Goal: Transaction & Acquisition: Purchase product/service

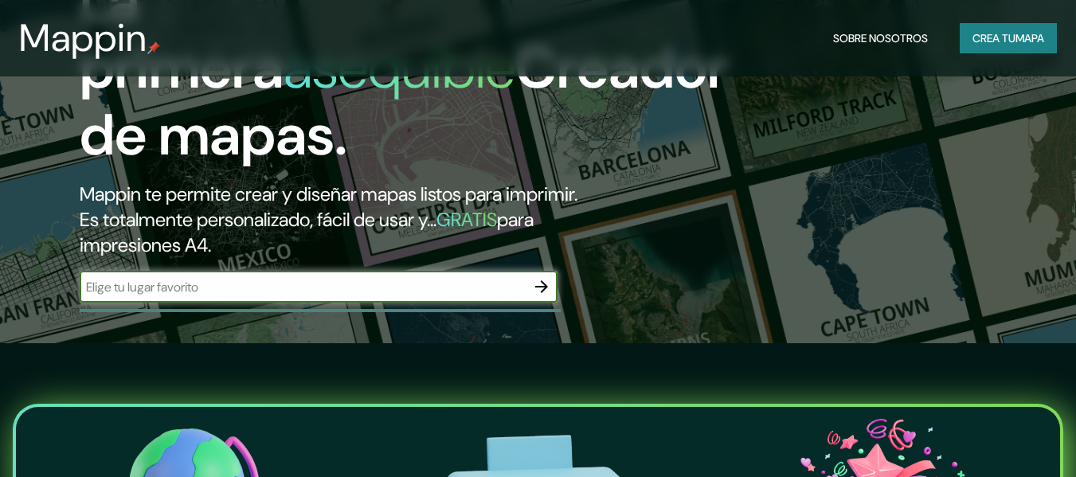
scroll to position [159, 0]
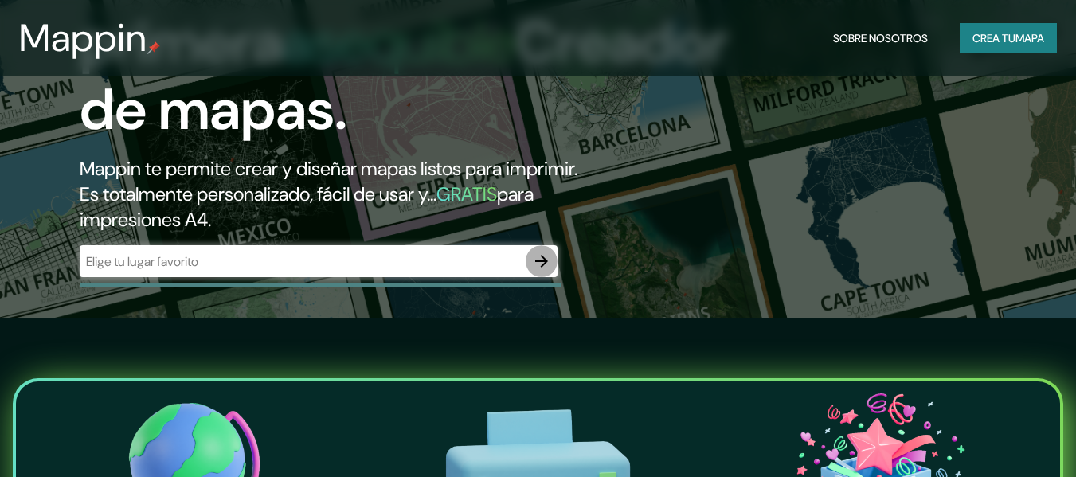
click at [536, 263] on icon "button" at bounding box center [541, 261] width 19 height 19
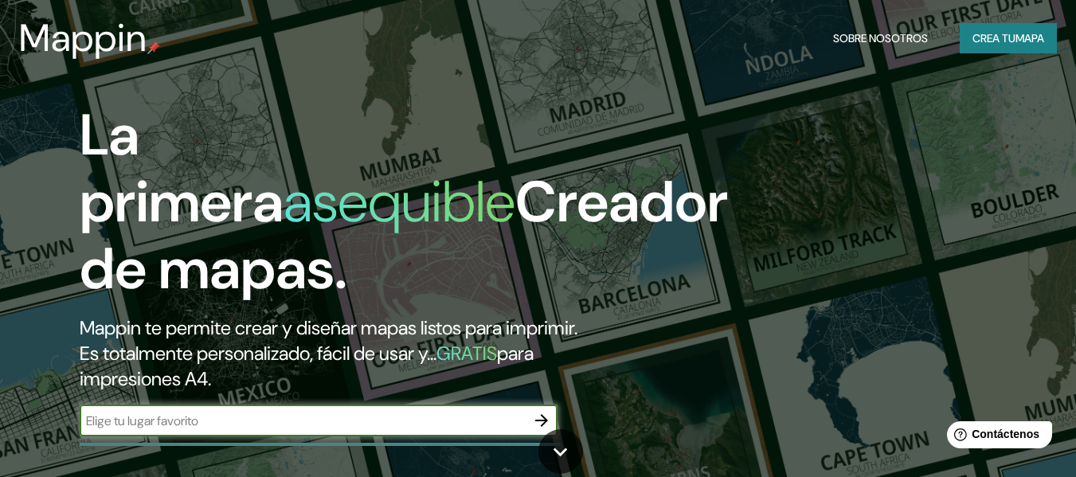
click at [307, 419] on input "text" at bounding box center [303, 421] width 446 height 18
paste input "[GEOGRAPHIC_DATA]"
type input "[GEOGRAPHIC_DATA]"
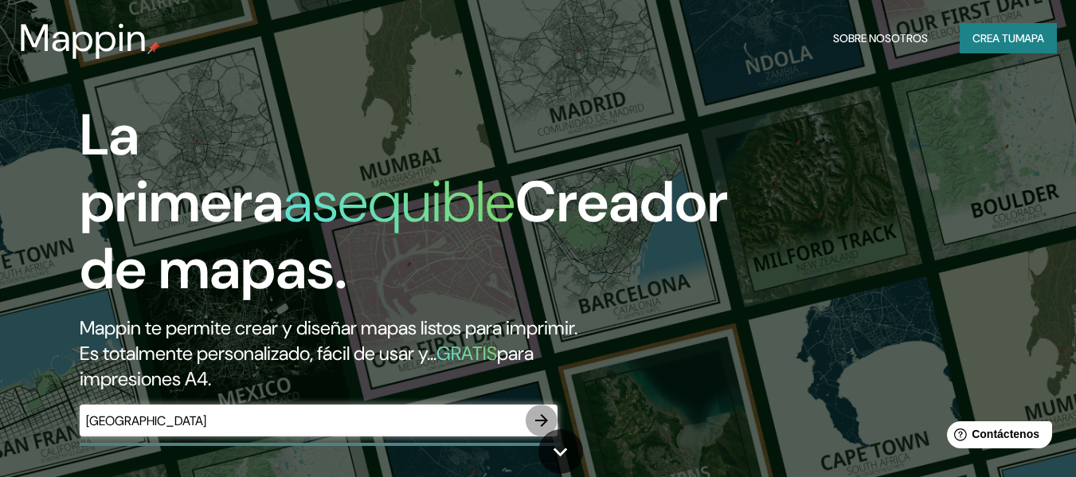
click at [533, 416] on icon "button" at bounding box center [541, 420] width 19 height 19
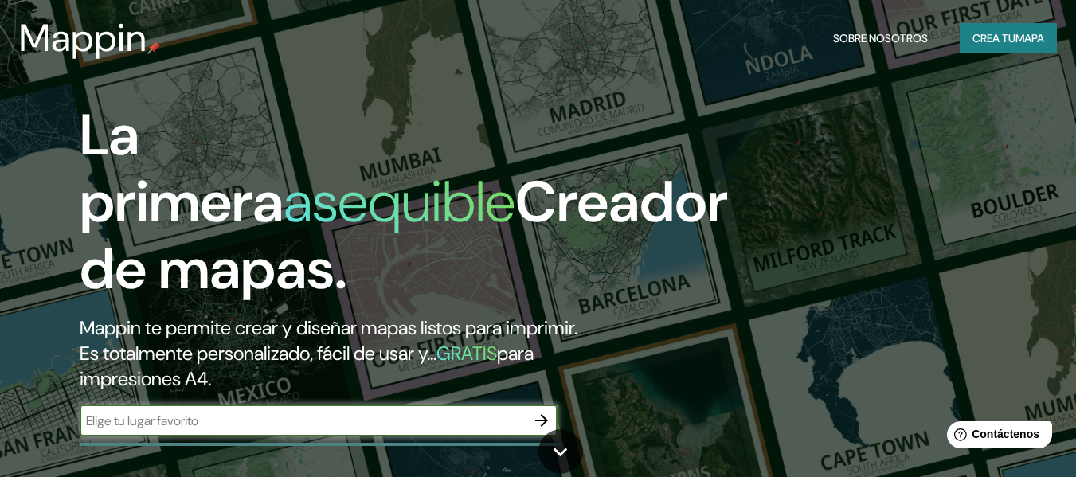
click at [254, 421] on input "text" at bounding box center [303, 421] width 446 height 18
click at [254, 424] on input "[GEOGRAPHIC_DATA]" at bounding box center [303, 421] width 446 height 18
type input "[GEOGRAPHIC_DATA]"
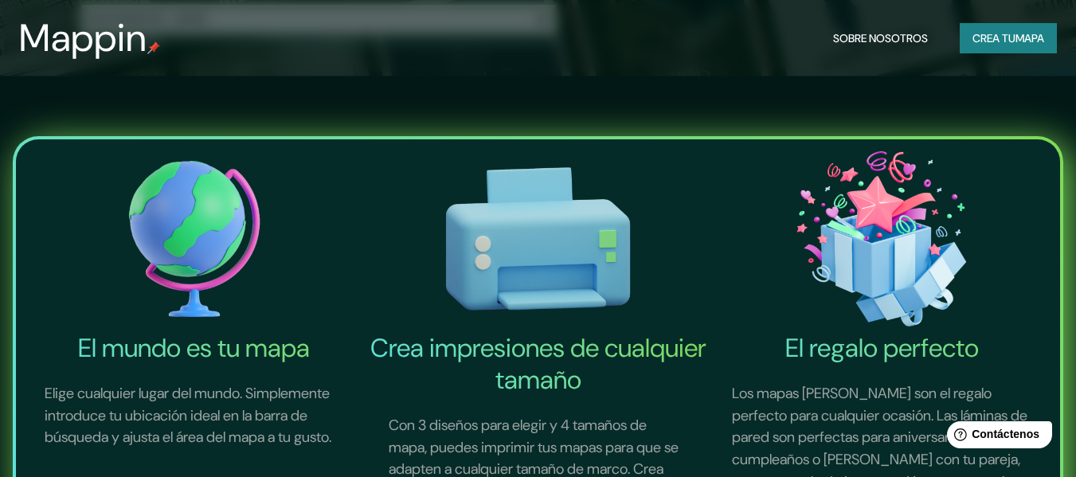
scroll to position [239, 0]
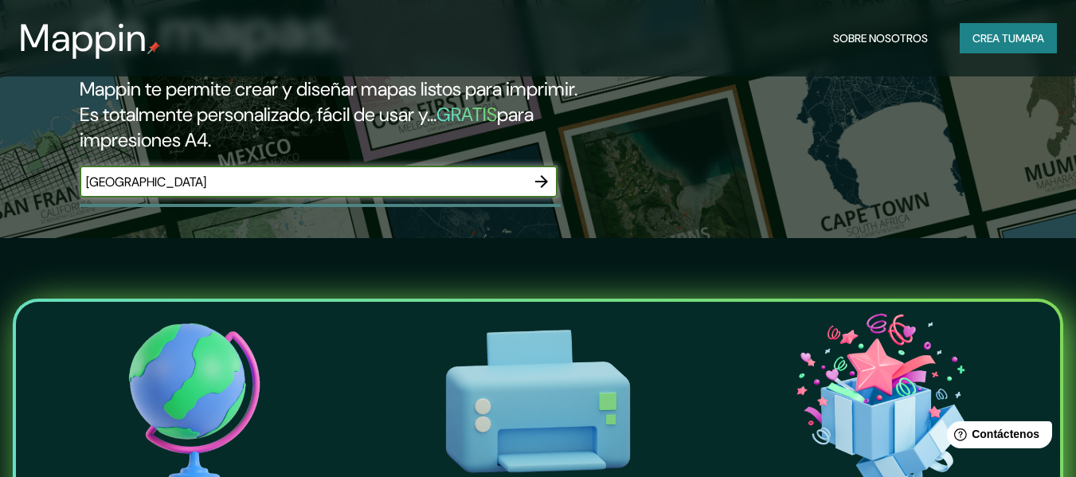
click at [360, 164] on div "La primera asequible Creador de mapas. Mappin te permite crear y diseñar mapas …" at bounding box center [348, 38] width 646 height 350
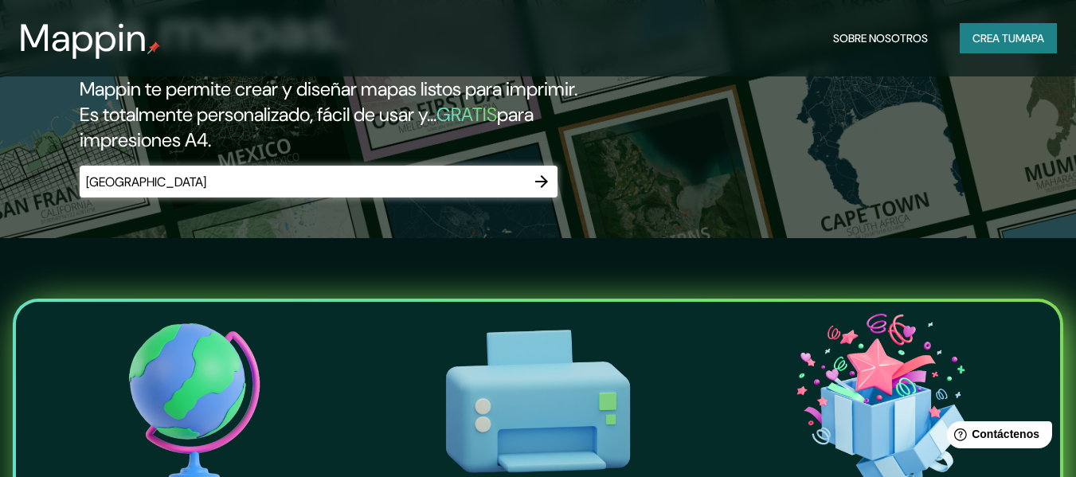
click at [354, 175] on input "[GEOGRAPHIC_DATA]" at bounding box center [303, 182] width 446 height 18
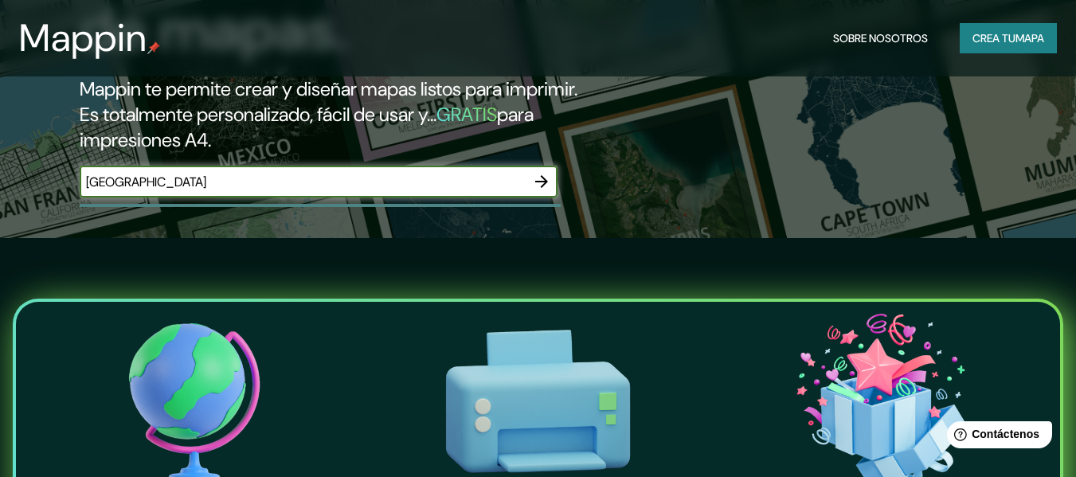
click at [545, 178] on icon "button" at bounding box center [541, 181] width 19 height 19
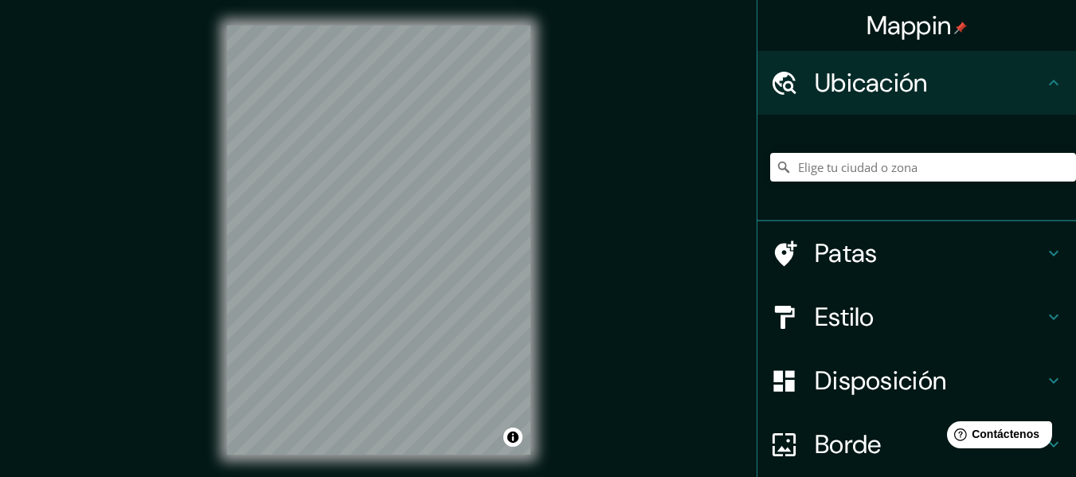
click at [86, 249] on div "Mappin Ubicación Patas Estilo Disposición Borde Elige un borde. Consejo : puede…" at bounding box center [538, 253] width 1076 height 506
click at [569, 303] on div "Mappin Ubicación Patas Estilo Disposición Borde Elige un borde. Consejo : puede…" at bounding box center [538, 253] width 1076 height 506
click at [911, 165] on input "Elige tu ciudad o zona" at bounding box center [923, 167] width 306 height 29
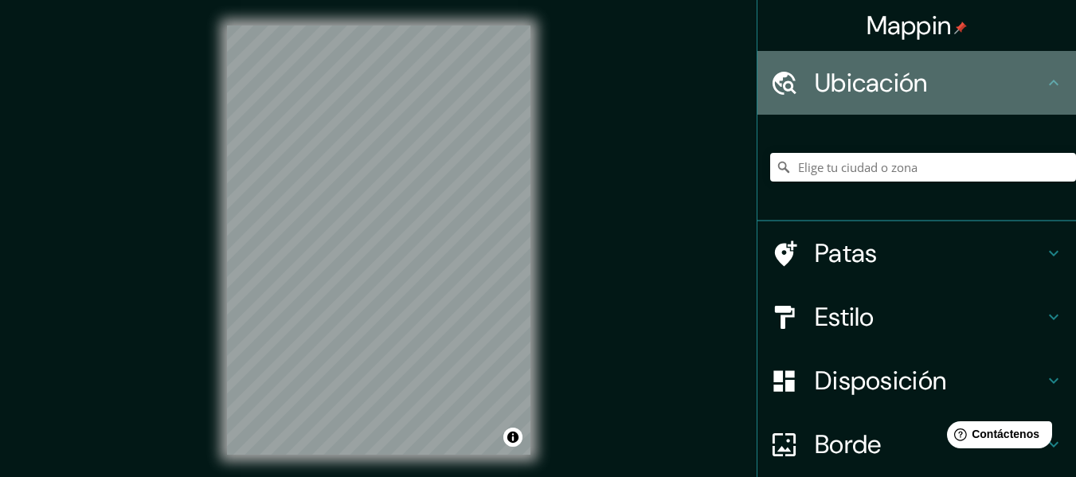
click at [906, 86] on font "Ubicación" at bounding box center [870, 82] width 113 height 33
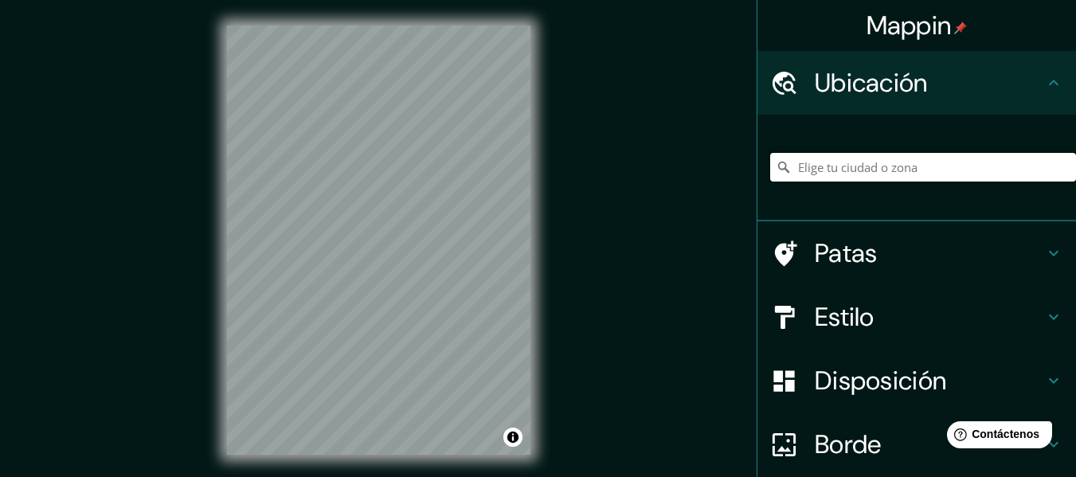
click at [878, 181] on input "Elige tu ciudad o zona" at bounding box center [923, 167] width 306 height 29
paste input "[GEOGRAPHIC_DATA]"
type input "[STREET_ADDRESS]"
click at [570, 340] on div "Mappin [GEOGRAPHIC_DATA][STREET_ADDRESS] de concesión municipal [GEOGRAPHIC_DAT…" at bounding box center [538, 253] width 1076 height 506
click at [540, 281] on div "© Mapbox © OpenStreetMap Improve this map" at bounding box center [378, 240] width 354 height 480
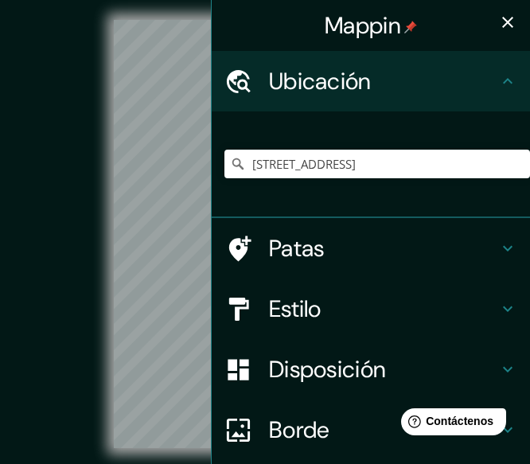
click at [498, 18] on icon "button" at bounding box center [507, 22] width 19 height 19
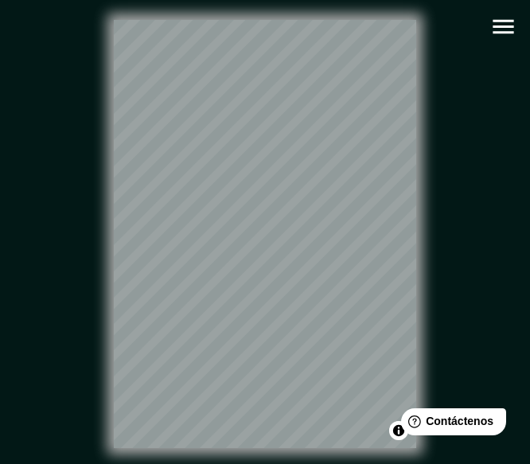
click at [112, 290] on div "© Mapbox © OpenStreetMap Improve this map" at bounding box center [264, 234] width 477 height 418
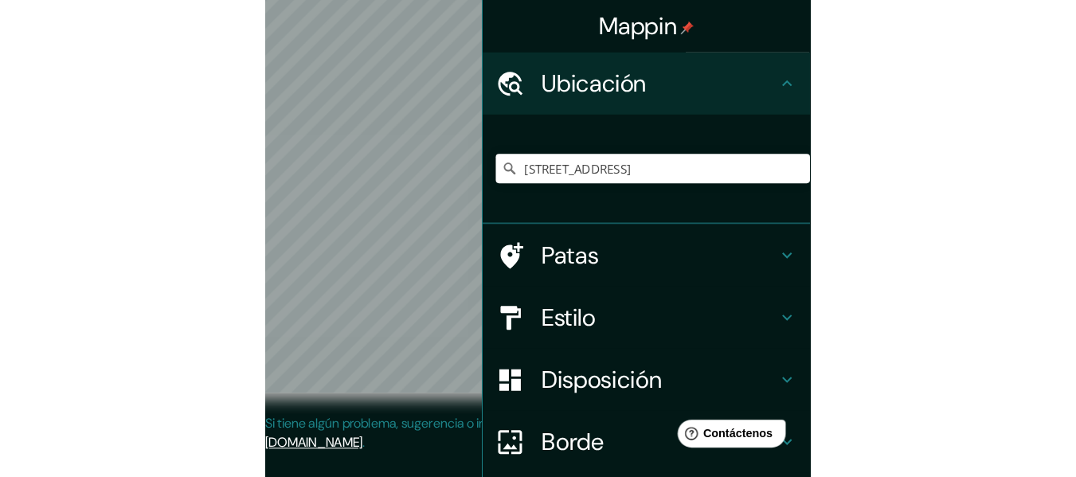
scroll to position [29, 0]
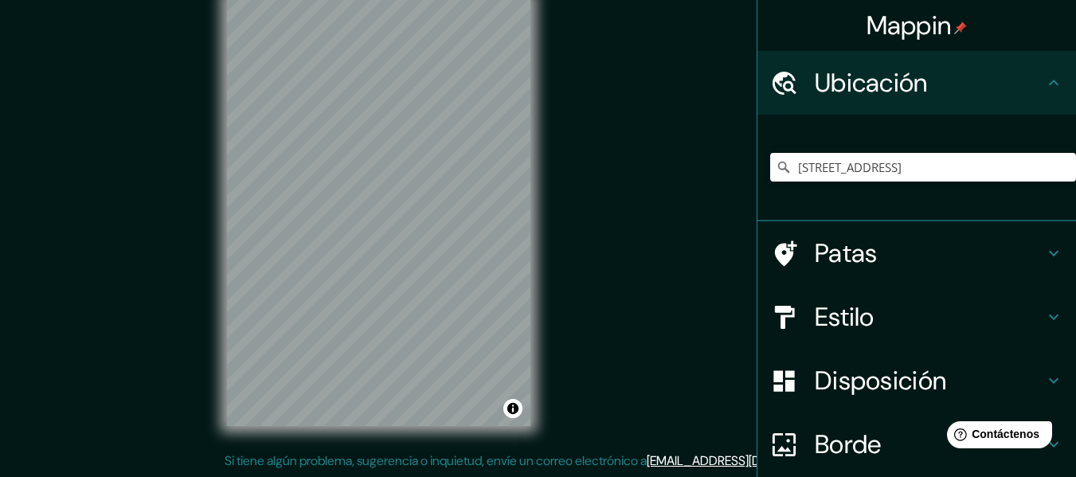
click at [1051, 249] on div "Patas" at bounding box center [916, 253] width 318 height 64
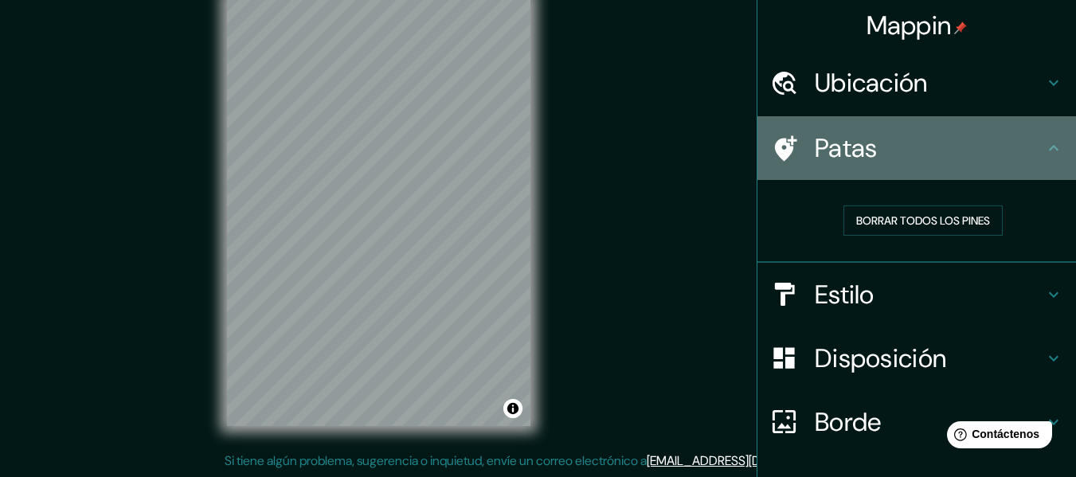
click at [770, 138] on icon at bounding box center [784, 149] width 28 height 28
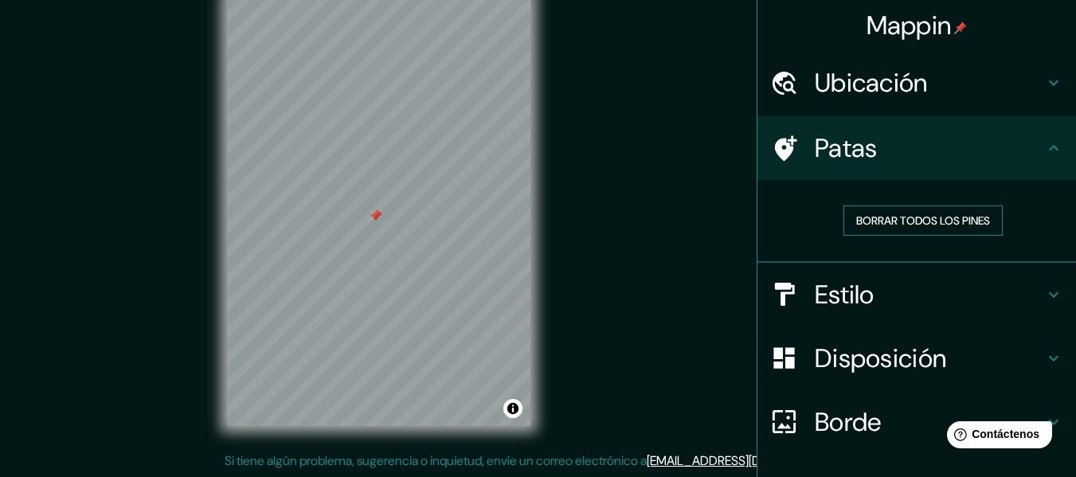
click at [902, 221] on font "Borrar todos los pines" at bounding box center [923, 220] width 134 height 14
click at [951, 283] on h4 "Estilo" at bounding box center [928, 295] width 229 height 32
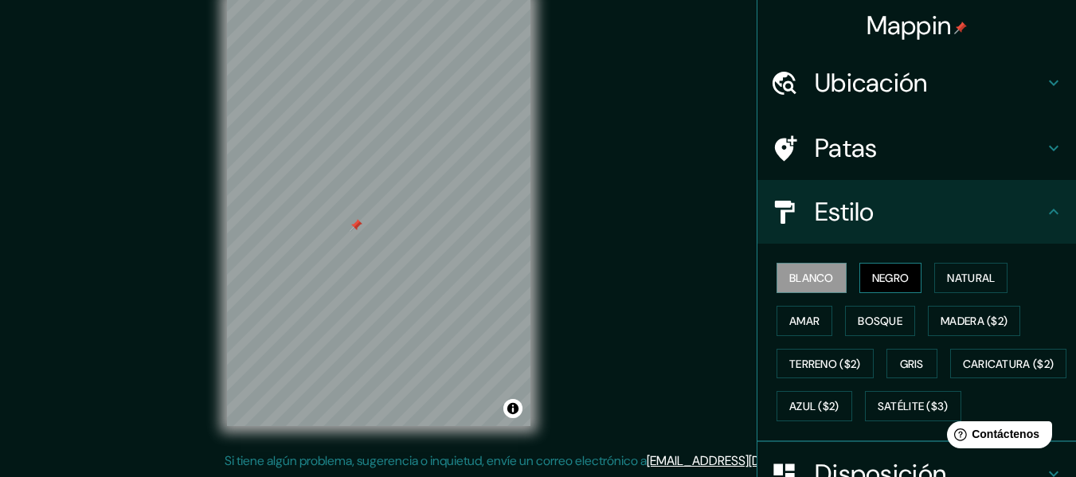
click at [876, 270] on font "Negro" at bounding box center [890, 278] width 37 height 21
click at [963, 283] on font "Natural" at bounding box center [971, 278] width 48 height 14
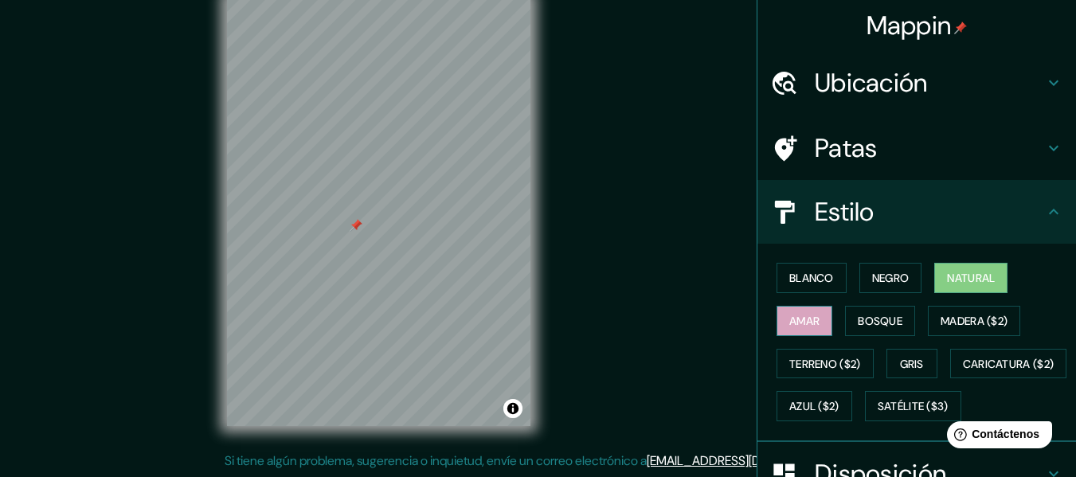
click at [803, 318] on font "Amar" at bounding box center [804, 321] width 30 height 14
click at [867, 317] on font "Bosque" at bounding box center [879, 321] width 45 height 14
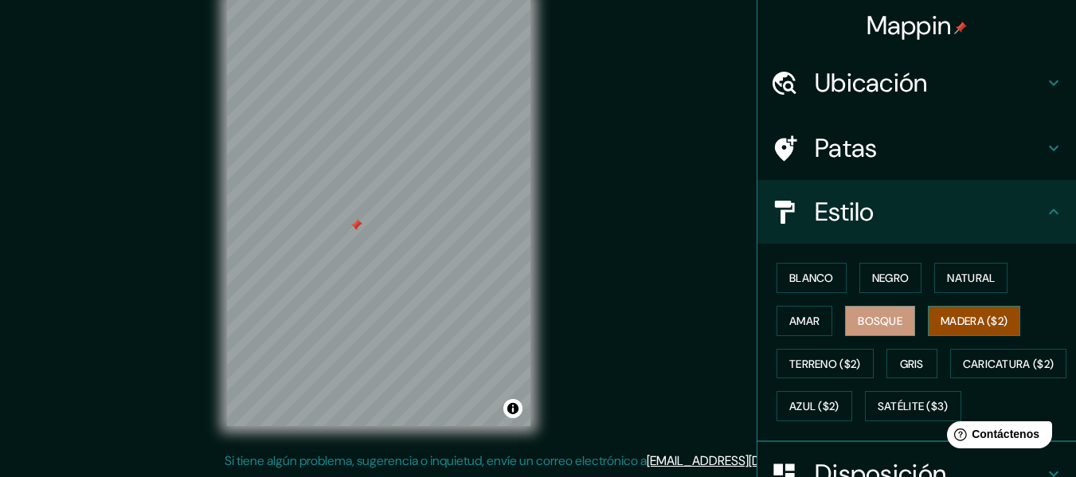
click at [1002, 322] on font "Madera ($2)" at bounding box center [973, 321] width 67 height 14
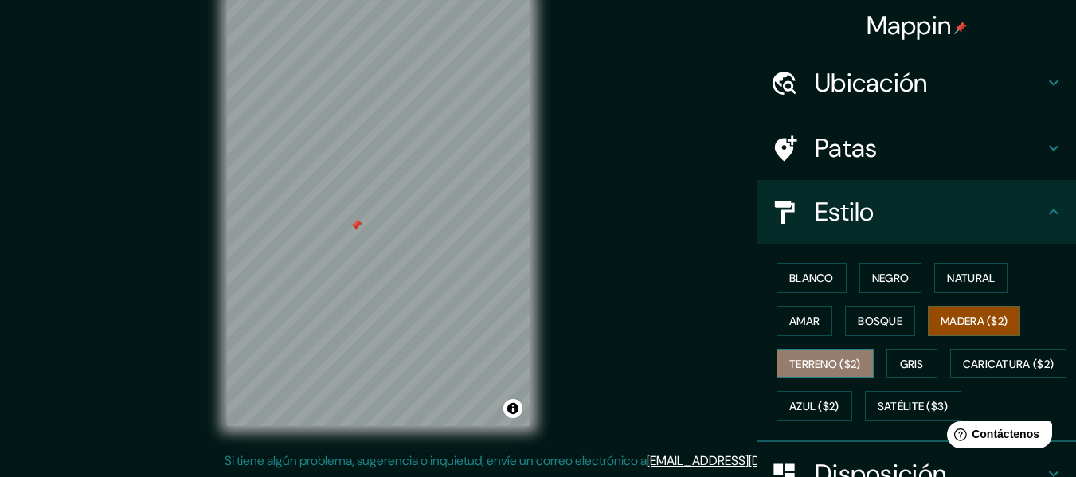
click at [837, 366] on font "Terreno ($2)" at bounding box center [825, 364] width 72 height 14
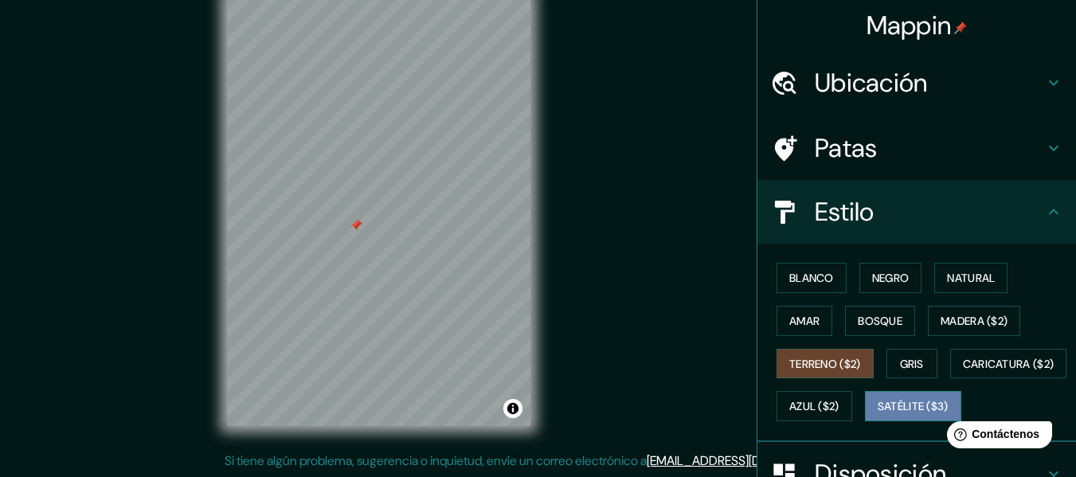
click at [877, 414] on font "Satélite ($3)" at bounding box center [912, 407] width 71 height 14
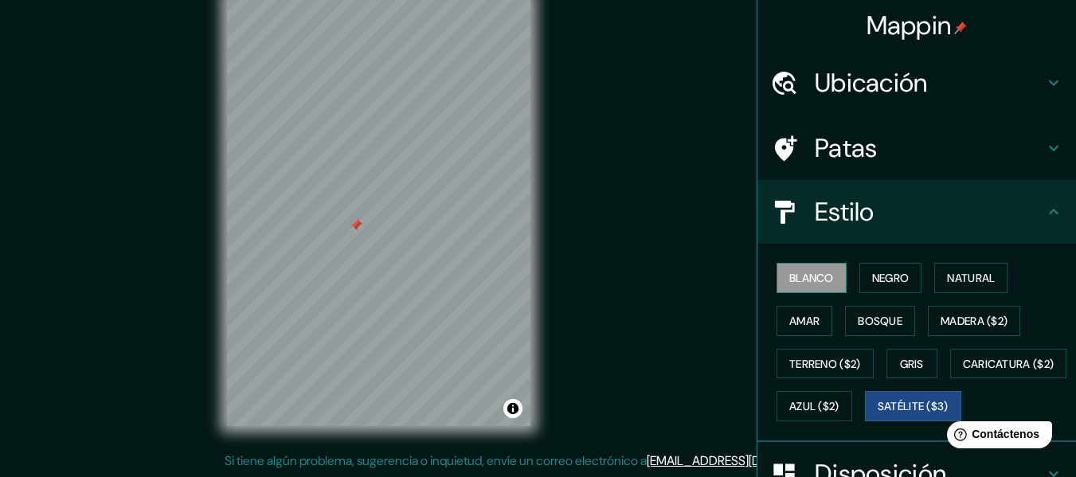
click at [796, 279] on font "Blanco" at bounding box center [811, 278] width 45 height 14
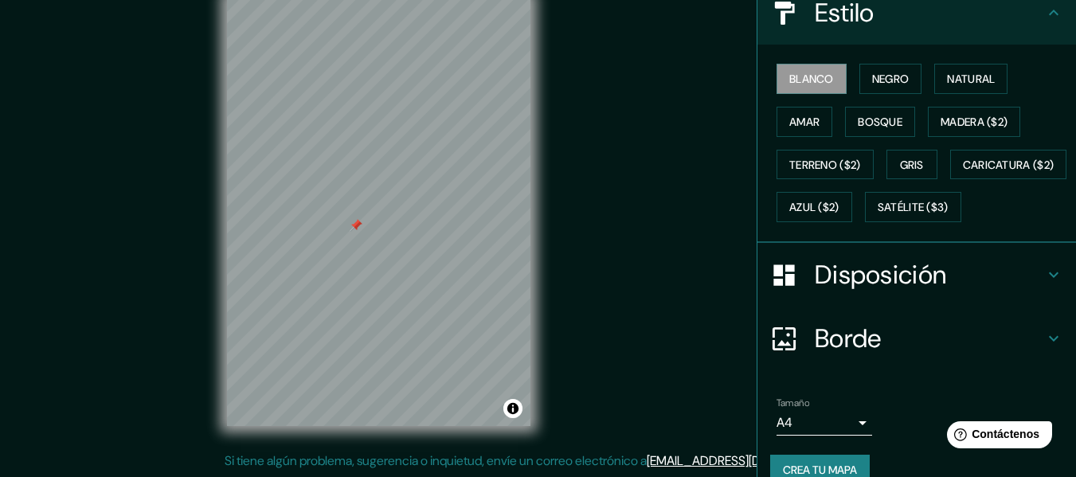
scroll to position [239, 0]
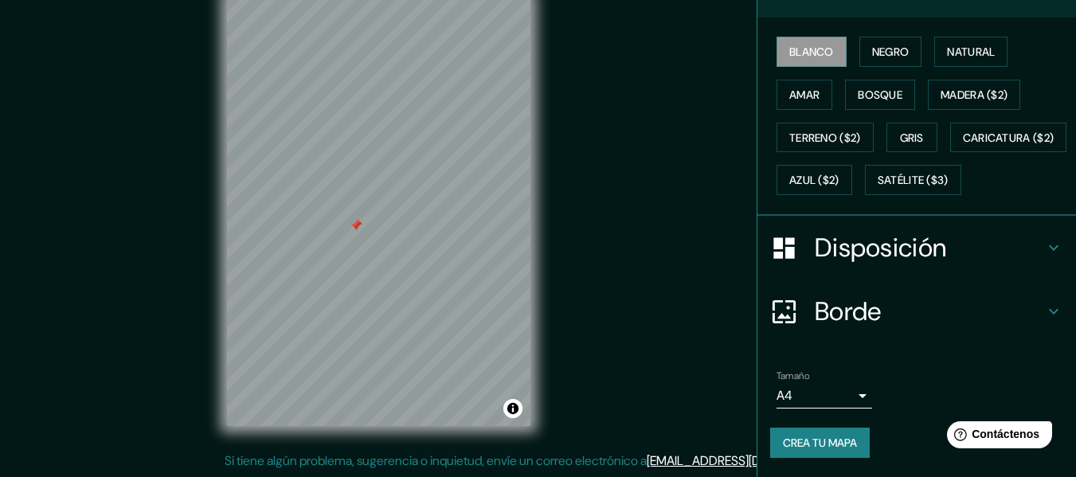
click at [955, 264] on h4 "Disposición" at bounding box center [928, 248] width 229 height 32
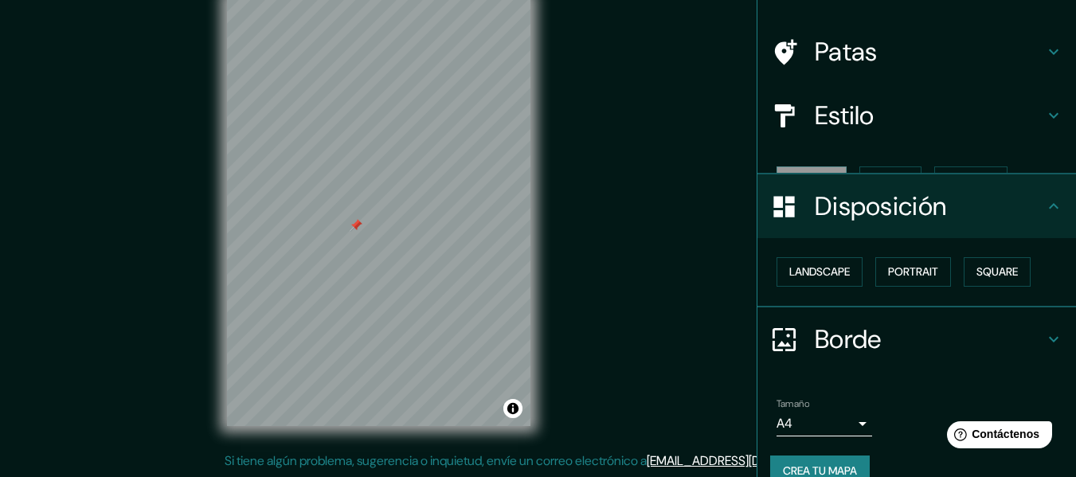
scroll to position [97, 0]
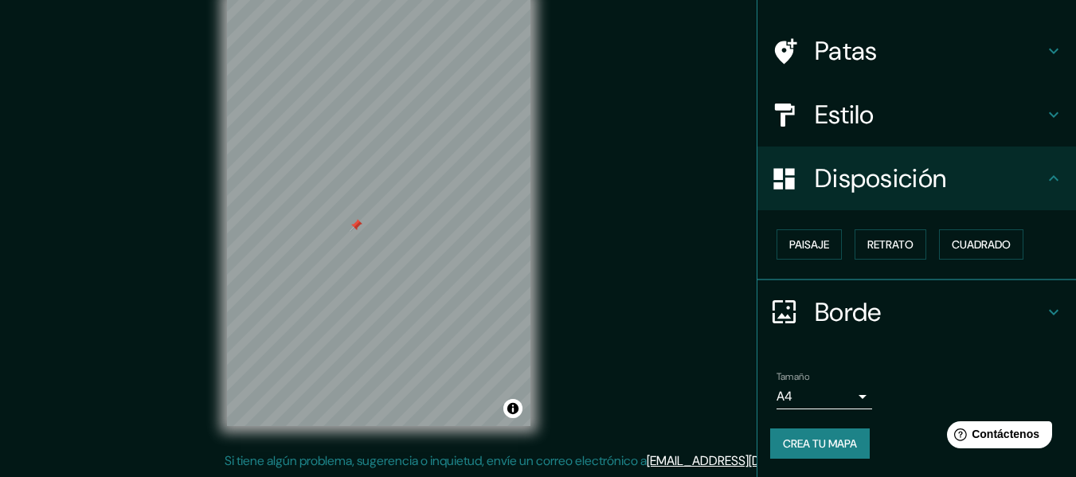
click at [844, 303] on font "Borde" at bounding box center [847, 311] width 67 height 33
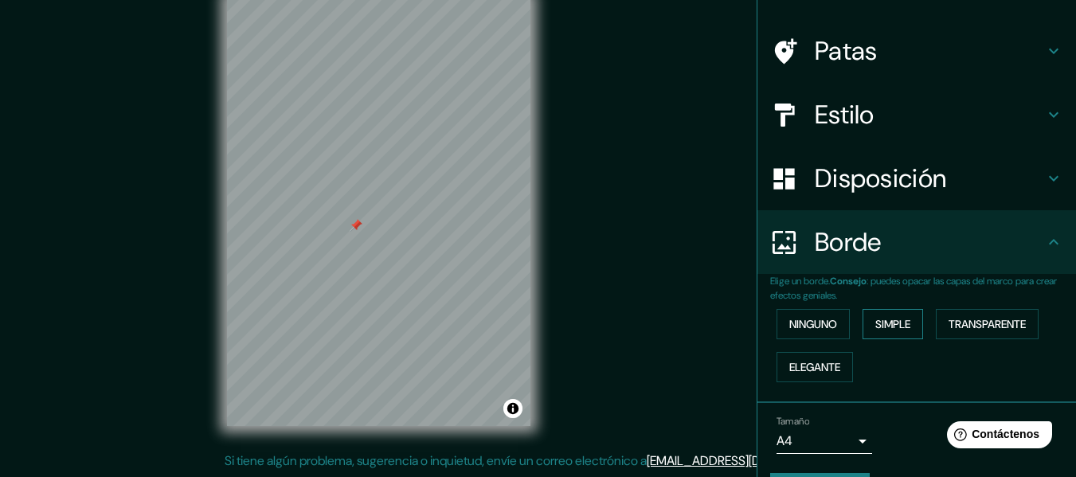
click at [885, 318] on font "Simple" at bounding box center [892, 324] width 35 height 14
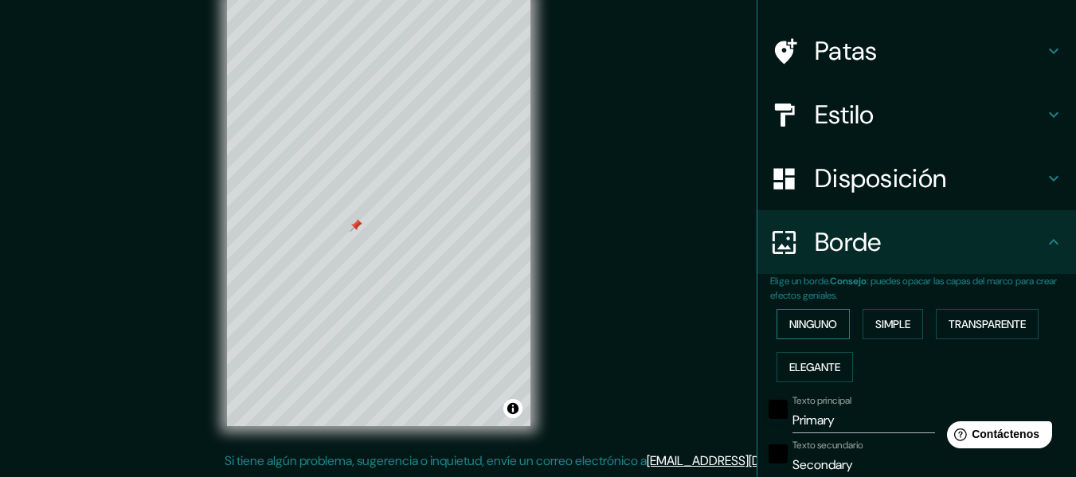
click at [823, 321] on font "Ninguno" at bounding box center [813, 324] width 48 height 14
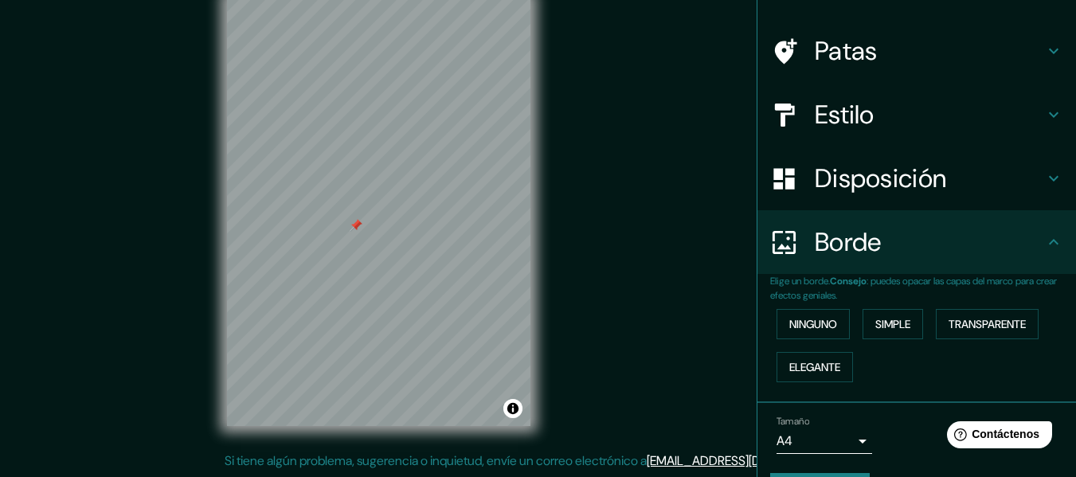
click at [877, 250] on h4 "Borde" at bounding box center [928, 242] width 229 height 32
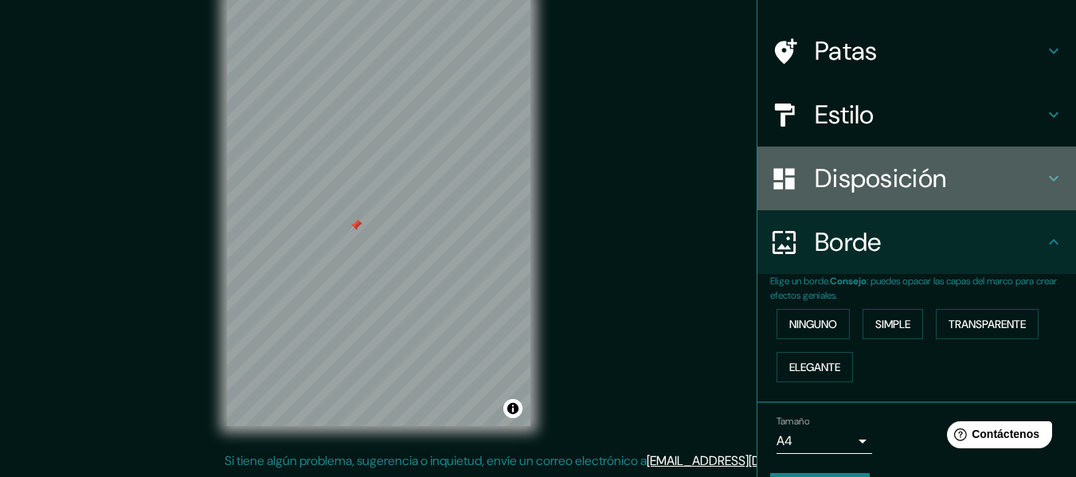
click at [869, 191] on font "Disposición" at bounding box center [879, 178] width 131 height 33
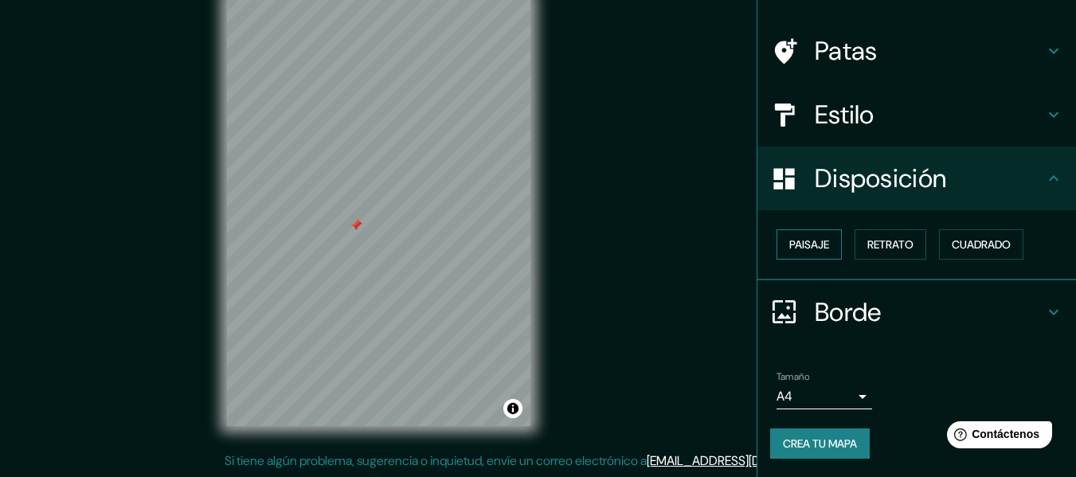
click at [827, 244] on button "Paisaje" at bounding box center [808, 244] width 65 height 30
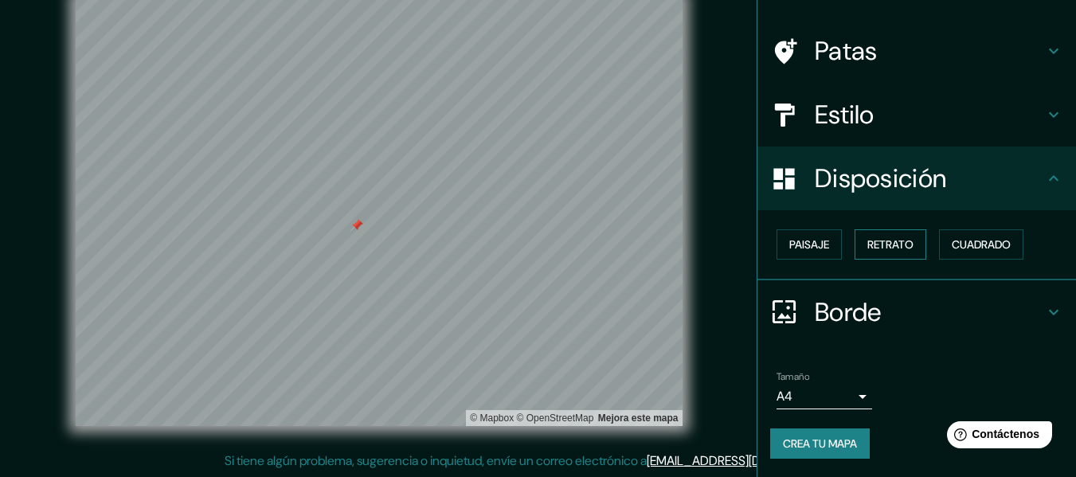
click at [887, 248] on font "Retrato" at bounding box center [890, 244] width 46 height 14
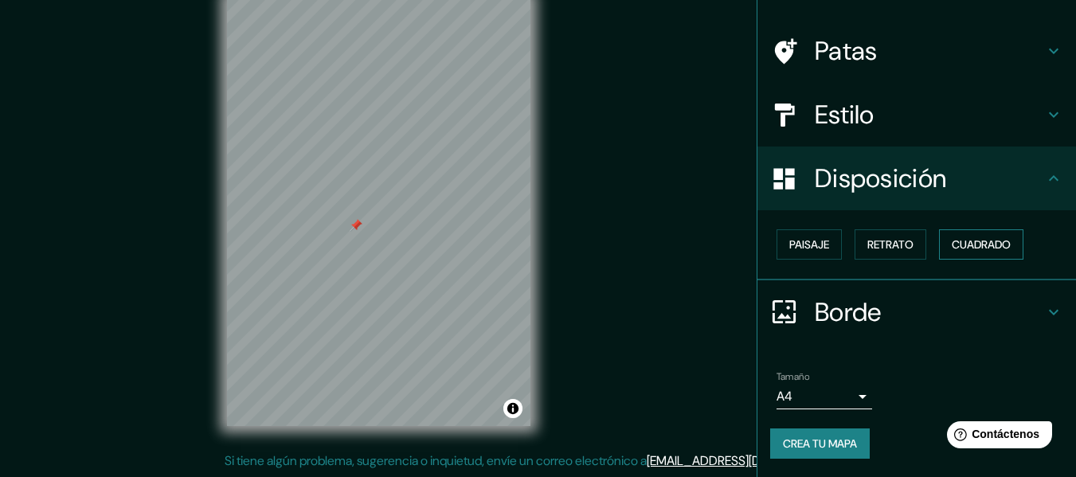
click at [975, 234] on button "Cuadrado" at bounding box center [981, 244] width 84 height 30
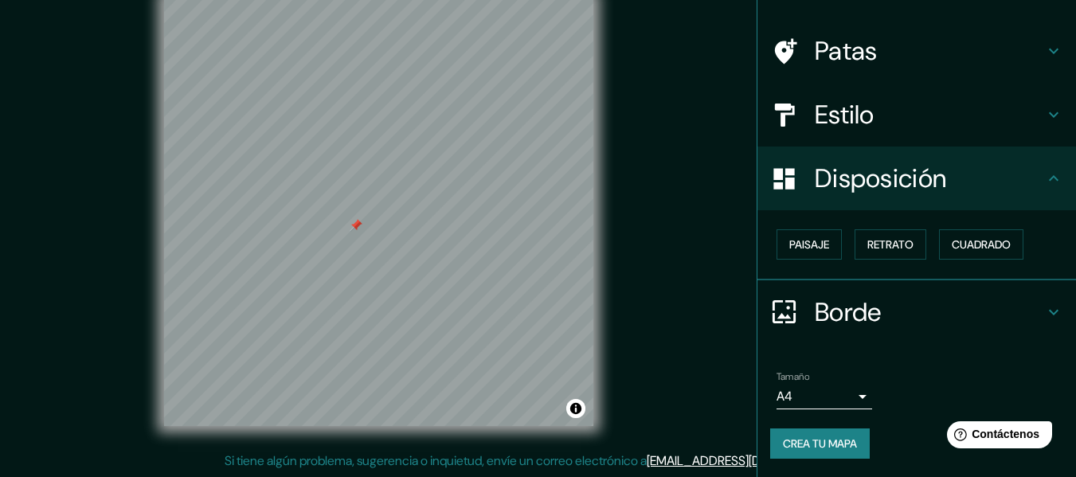
click at [844, 390] on body "Mappin [GEOGRAPHIC_DATA][STREET_ADDRESS] Carretera de concesión municipal M/[GE…" at bounding box center [538, 209] width 1076 height 477
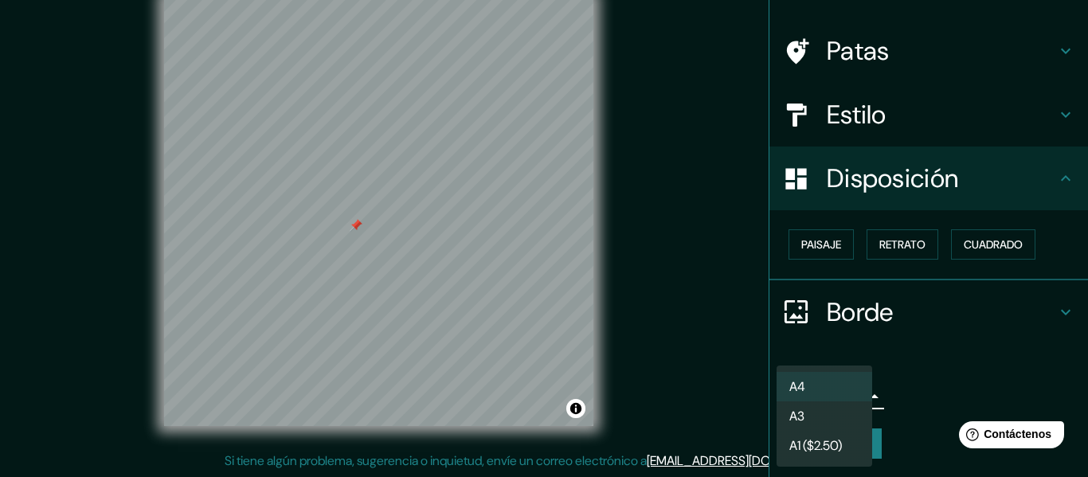
click at [929, 377] on div at bounding box center [544, 238] width 1088 height 477
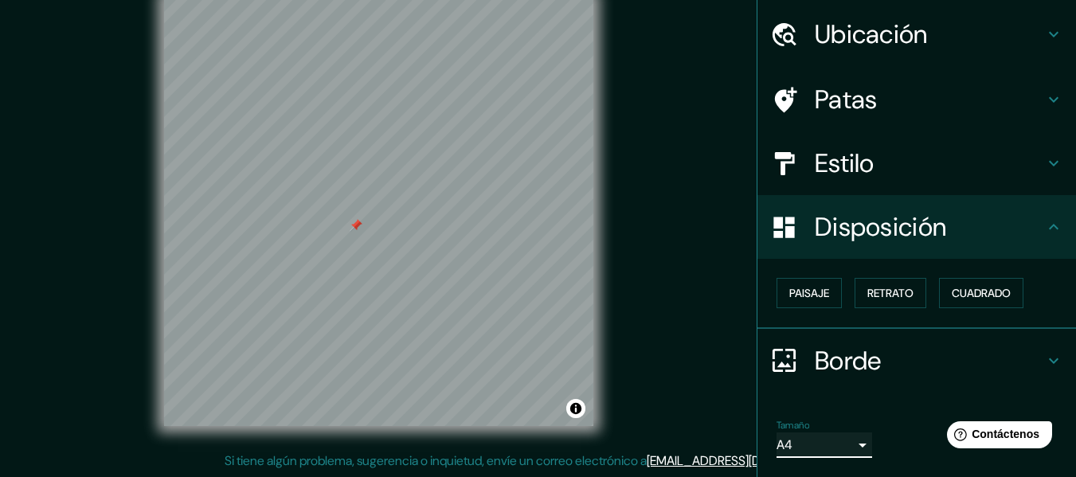
scroll to position [0, 0]
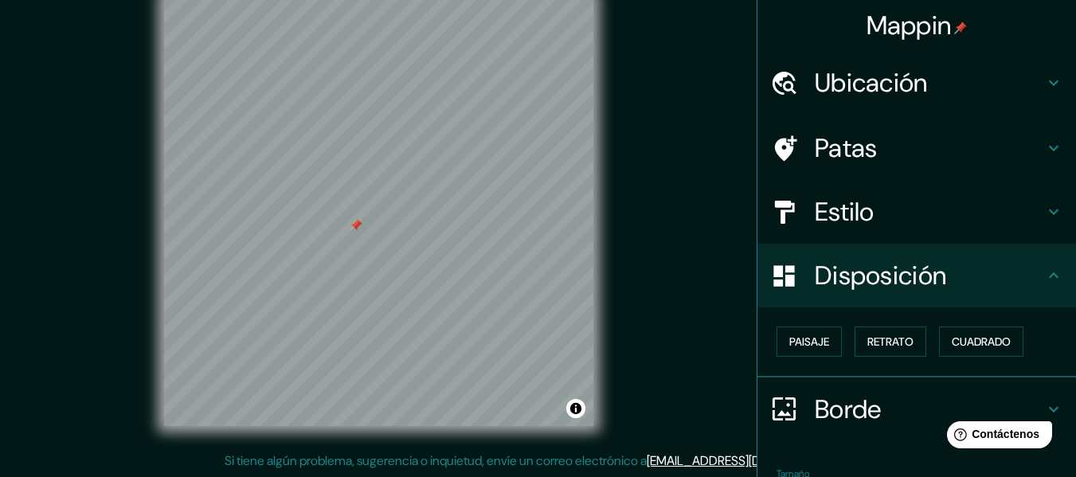
click at [912, 92] on font "Ubicación" at bounding box center [870, 82] width 113 height 33
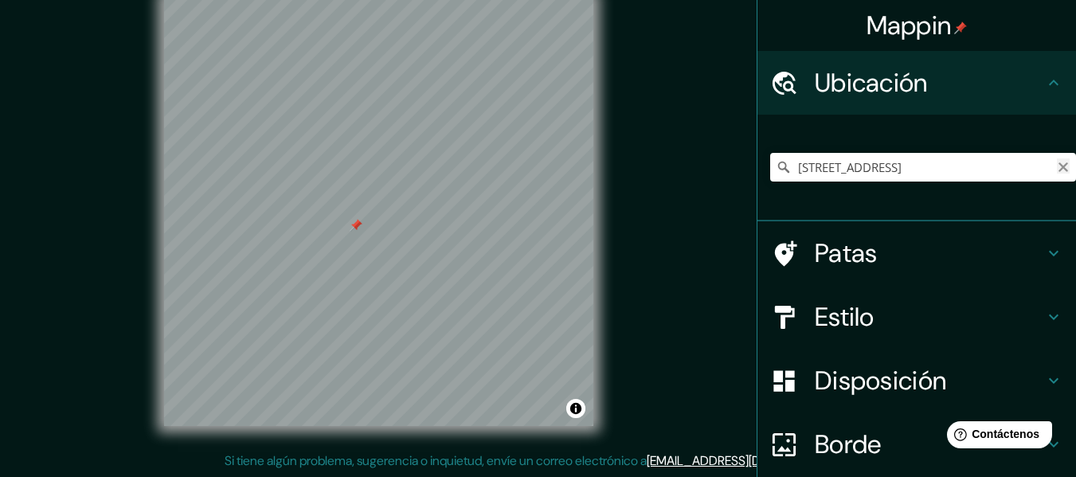
click at [1058, 166] on icon "Claro" at bounding box center [1063, 167] width 10 height 10
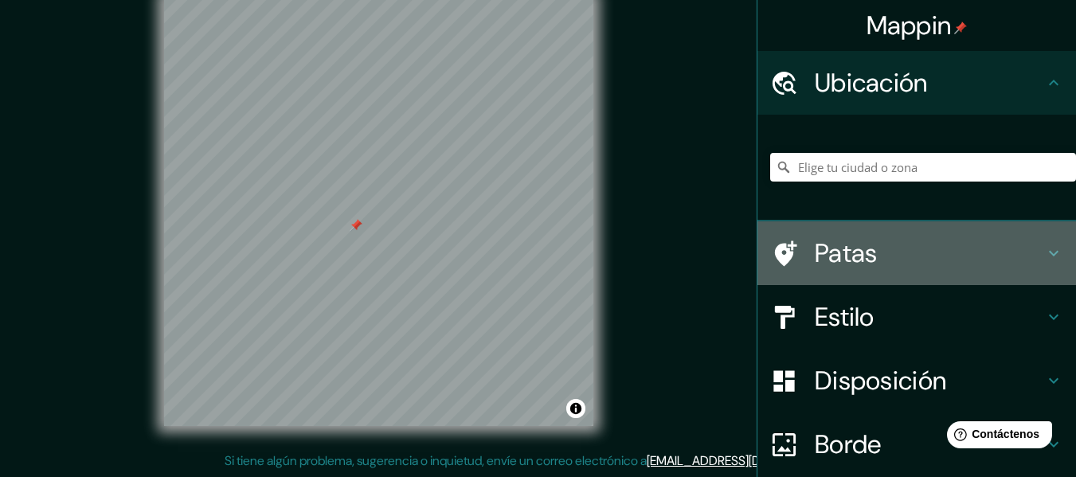
click at [970, 248] on h4 "Patas" at bounding box center [928, 253] width 229 height 32
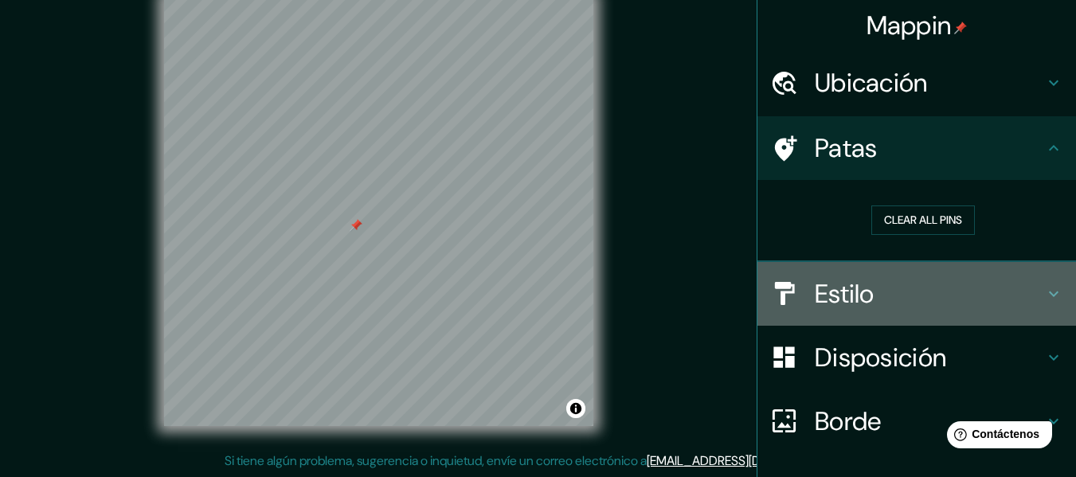
click at [928, 286] on h4 "Estilo" at bounding box center [928, 294] width 229 height 32
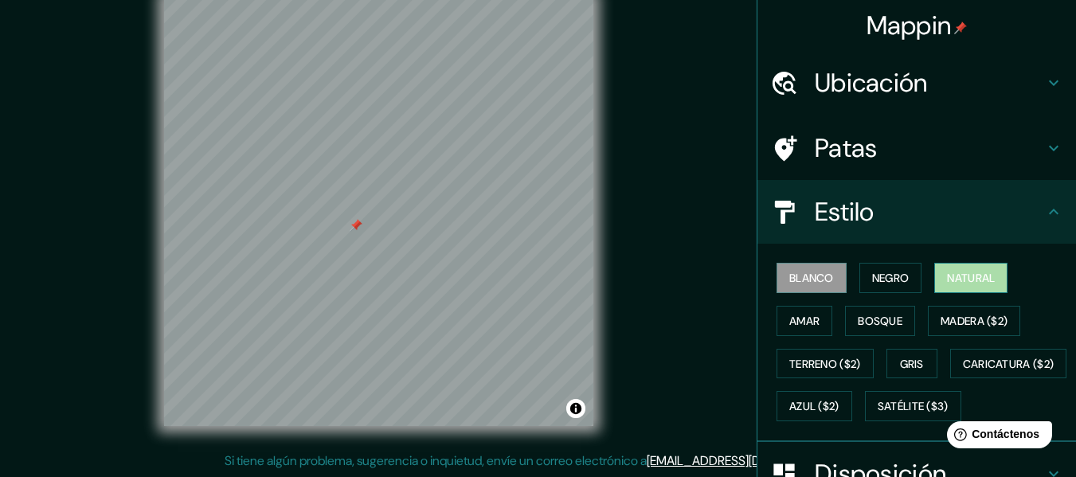
click at [953, 274] on font "Natural" at bounding box center [971, 278] width 48 height 14
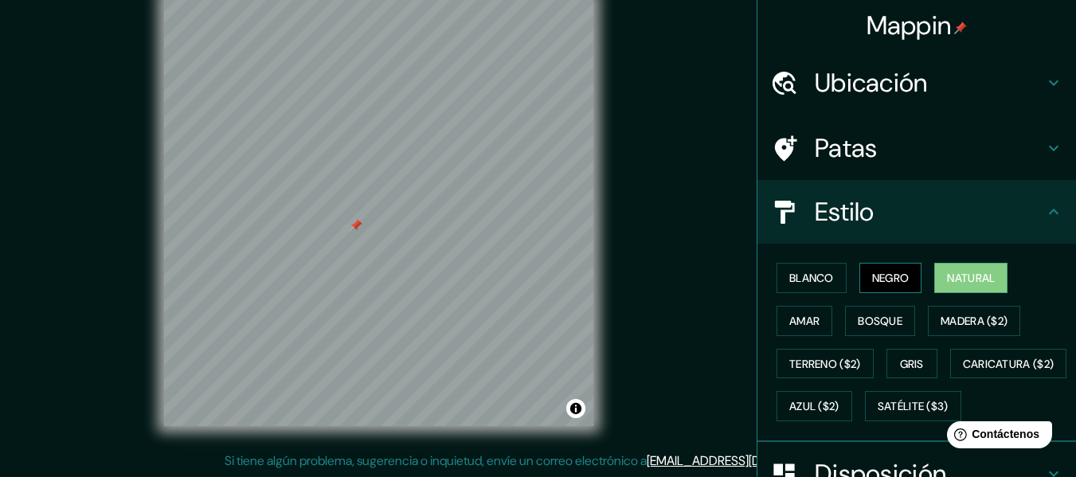
click at [897, 274] on font "Negro" at bounding box center [890, 278] width 37 height 14
click at [948, 275] on font "Natural" at bounding box center [971, 278] width 48 height 14
click at [796, 319] on font "Amar" at bounding box center [804, 321] width 30 height 14
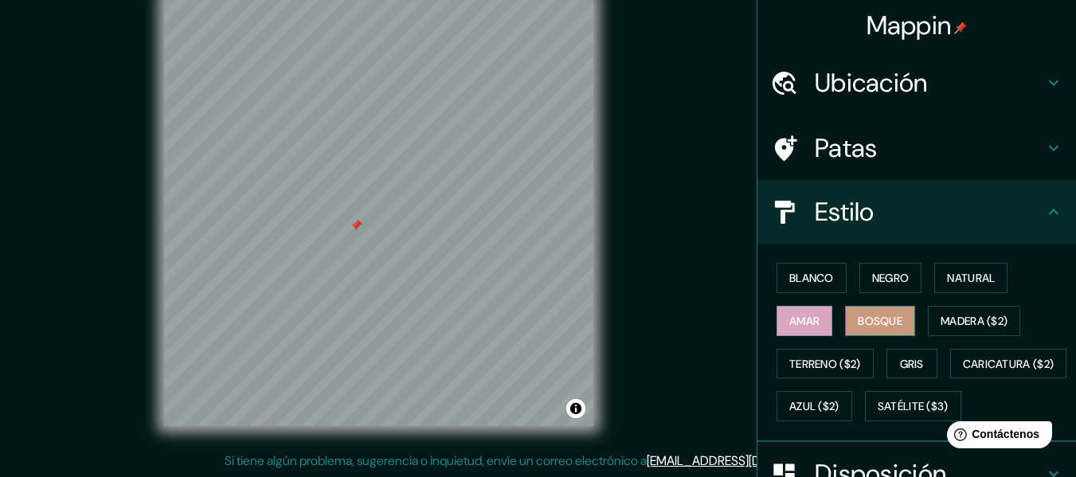
click at [845, 313] on button "Bosque" at bounding box center [880, 321] width 70 height 30
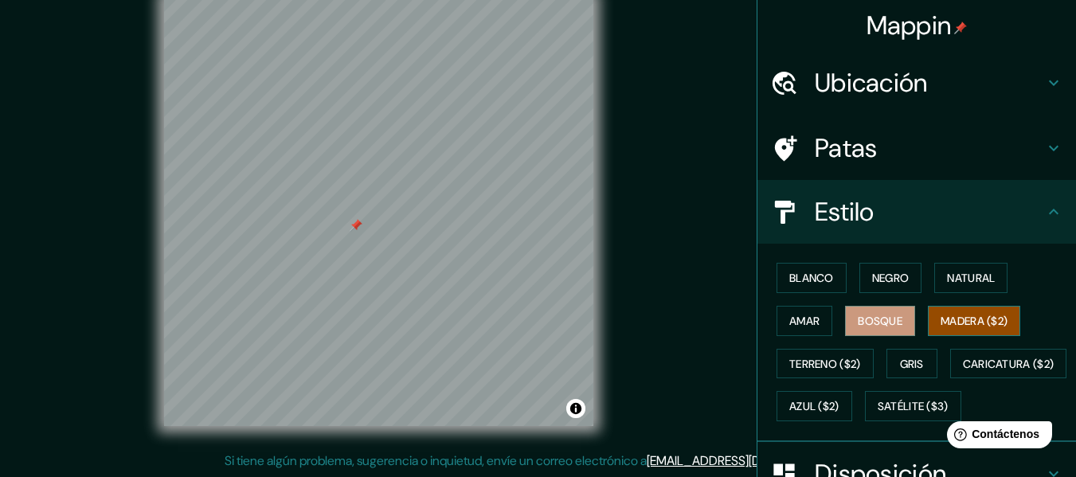
click at [939, 309] on button "Madera ($2)" at bounding box center [974, 321] width 92 height 30
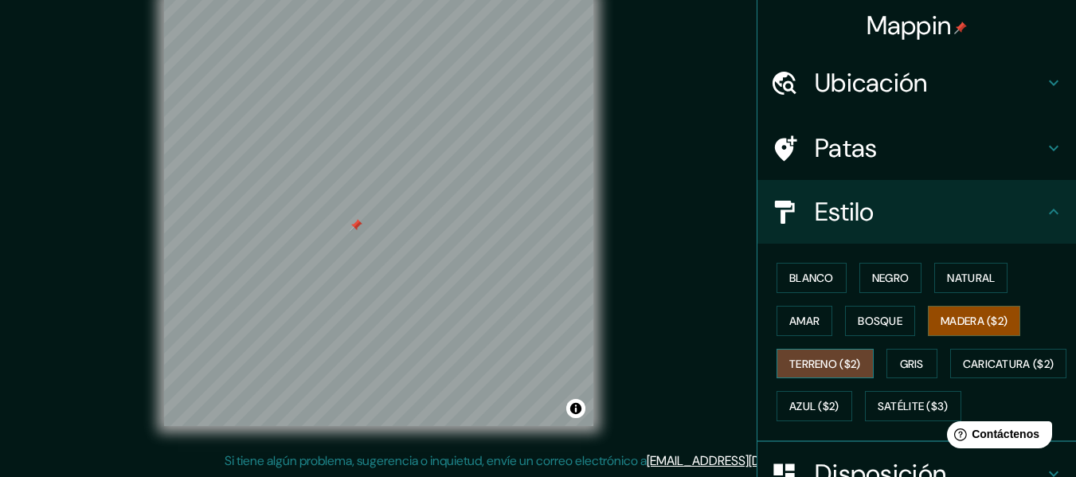
click at [787, 352] on button "Terreno ($2)" at bounding box center [824, 364] width 97 height 30
click at [906, 354] on font "Gris" at bounding box center [912, 363] width 24 height 21
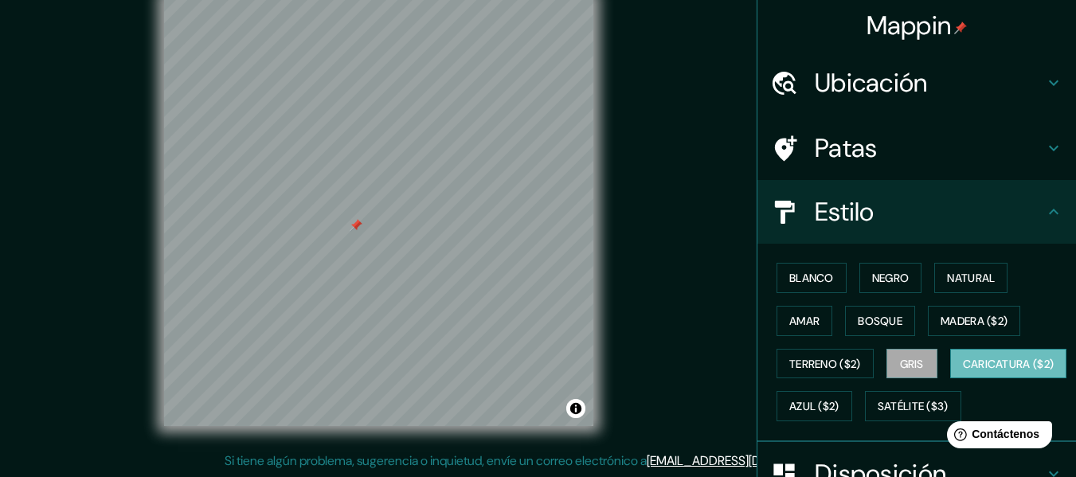
click at [963, 371] on font "Caricatura ($2)" at bounding box center [1009, 364] width 92 height 14
click at [877, 414] on font "Satélite ($3)" at bounding box center [912, 407] width 71 height 14
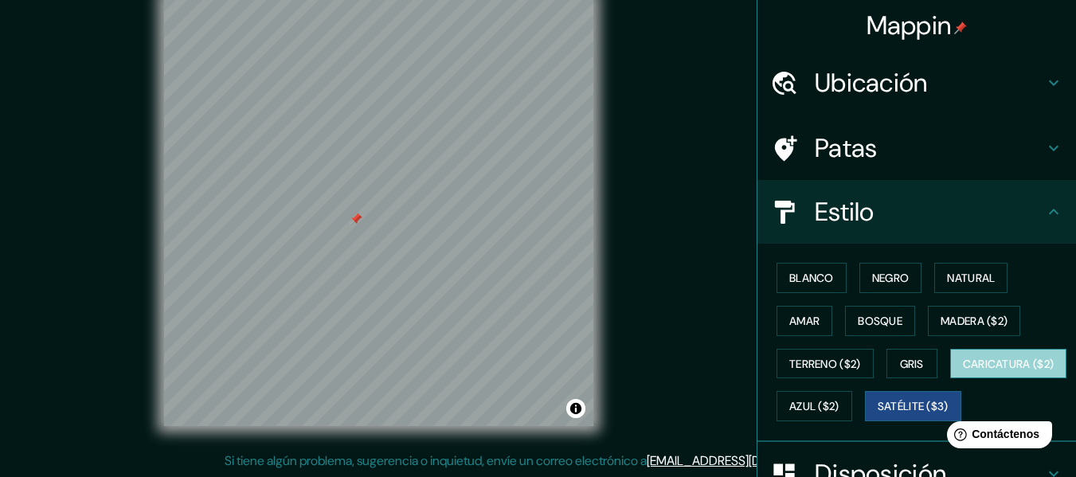
click at [963, 371] on font "Caricatura ($2)" at bounding box center [1009, 364] width 92 height 14
